Goal: Check status

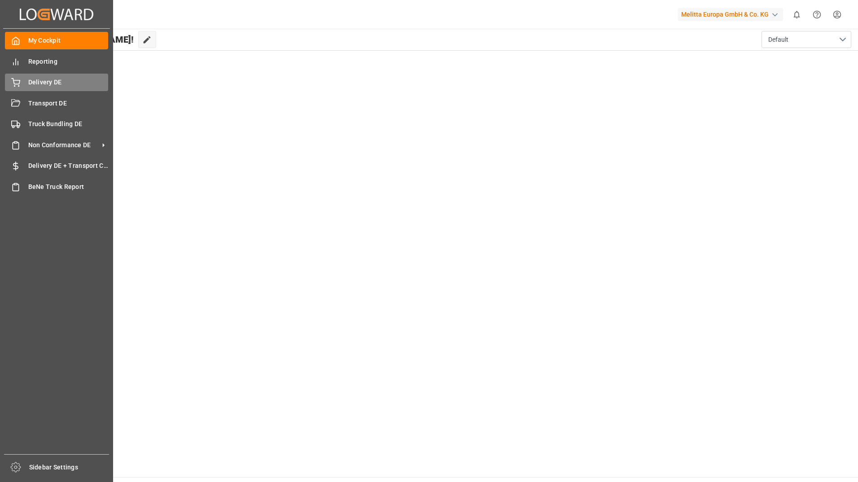
click at [21, 87] on div "Delivery DE Delivery DE" at bounding box center [56, 83] width 103 height 18
